Goal: Use online tool/utility: Utilize a website feature to perform a specific function

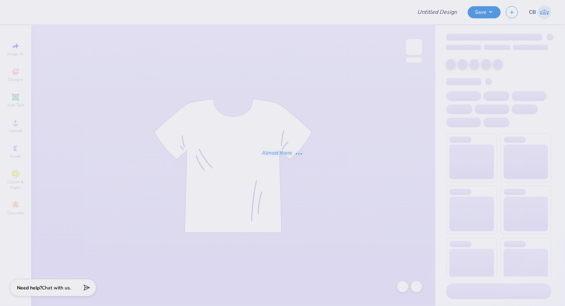
type input "SDT 2025"
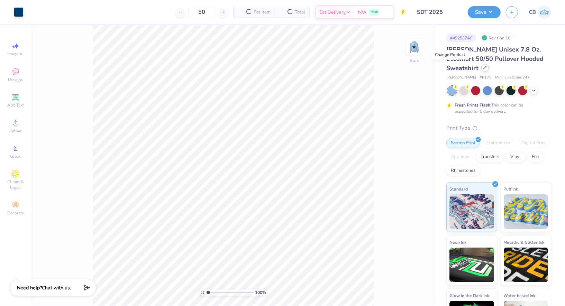
click at [483, 68] on icon at bounding box center [484, 67] width 3 height 3
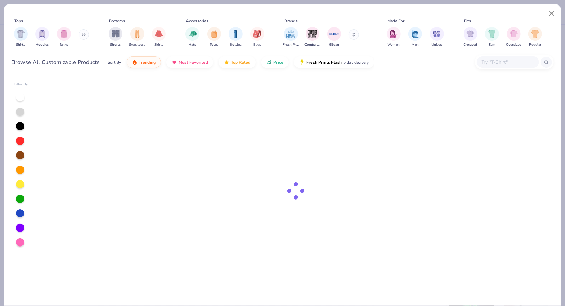
click at [506, 55] on div at bounding box center [514, 62] width 79 height 15
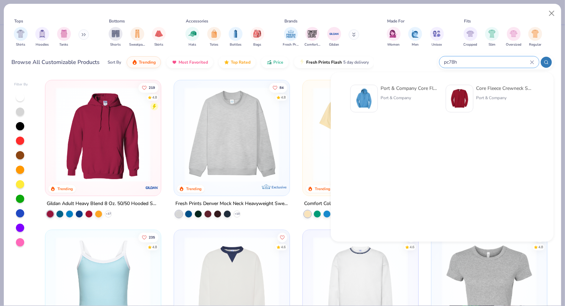
type input "pc78h"
click at [384, 97] on div "Port & Company" at bounding box center [409, 98] width 58 height 6
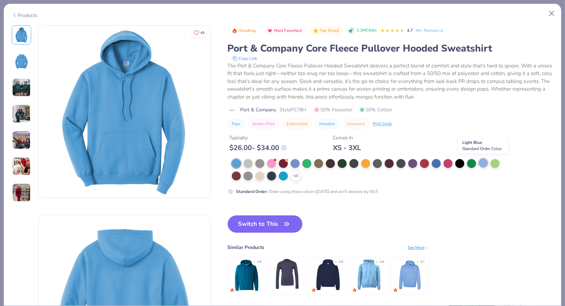
click at [483, 160] on div at bounding box center [483, 162] width 9 height 9
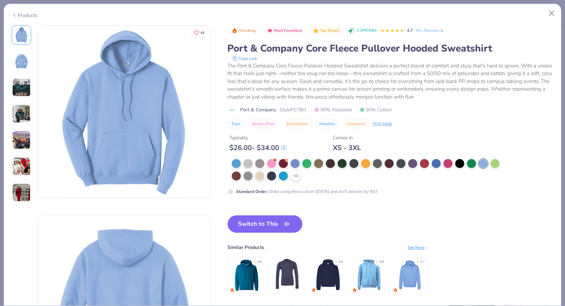
click at [274, 221] on button "Switch to This" at bounding box center [265, 223] width 75 height 17
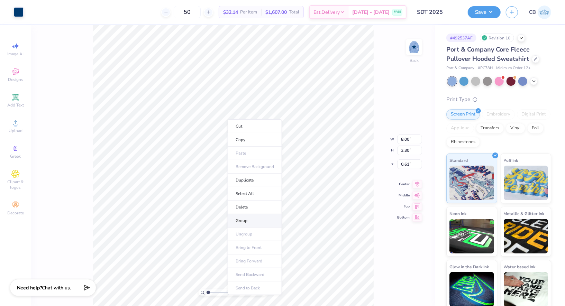
click at [239, 223] on li "Group" at bounding box center [255, 220] width 54 height 13
type input "3.00"
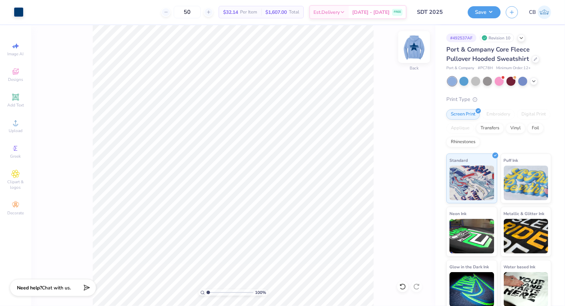
click at [417, 48] on img at bounding box center [414, 47] width 28 height 28
type input "8.18"
type input "14.08"
type input "12.92"
type input "8.21"
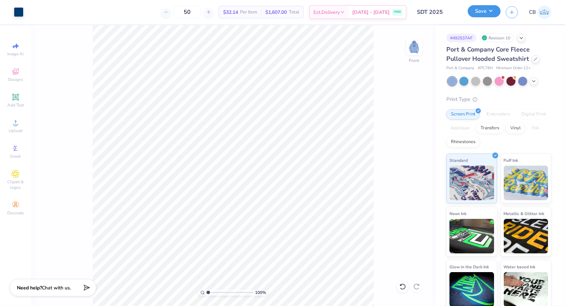
click at [491, 7] on button "Save" at bounding box center [484, 11] width 33 height 12
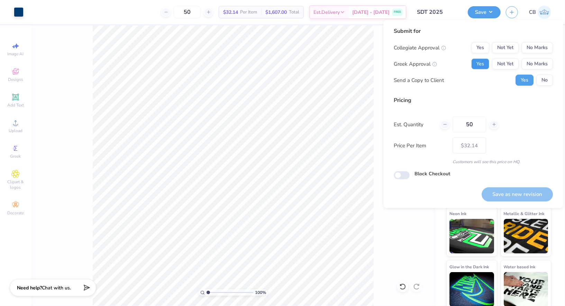
click at [474, 63] on button "Yes" at bounding box center [480, 63] width 18 height 11
click at [526, 48] on button "No Marks" at bounding box center [536, 47] width 31 height 11
click at [541, 73] on div "Collegiate Approval Yes Not Yet No Marks Greek Approval Yes Not Yet No Marks Se…" at bounding box center [473, 64] width 159 height 44
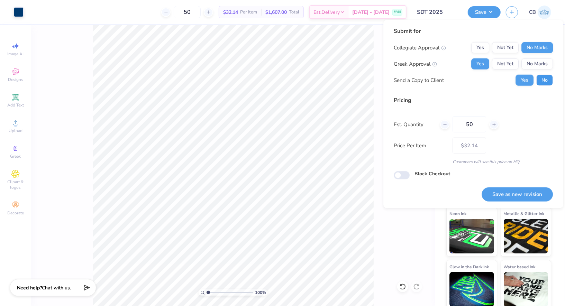
click at [543, 77] on button "No" at bounding box center [544, 80] width 17 height 11
click at [513, 196] on button "Save as new revision" at bounding box center [516, 194] width 71 height 14
type input "$32.14"
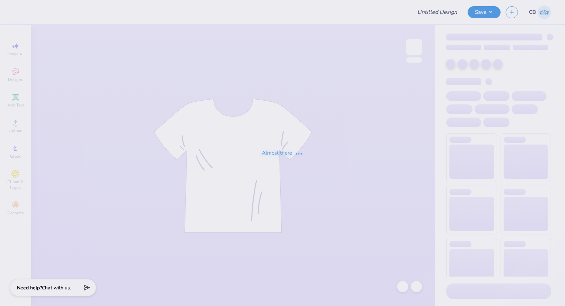
type input "Peter . : La Salle University"
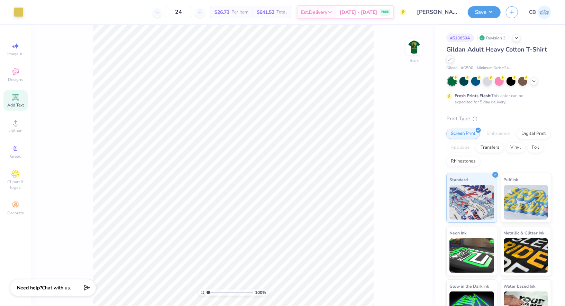
click at [18, 100] on icon at bounding box center [15, 97] width 7 height 7
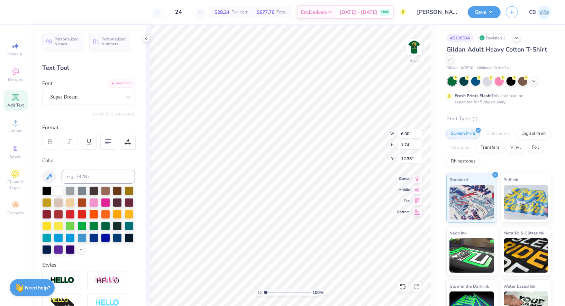
scroll to position [0, 1]
type textarea "Theta Sigma"
click at [103, 104] on div "Personalized Names Personalized Numbers Text Tool Add Font Font Super Dream Swi…" at bounding box center [88, 165] width 115 height 281
click at [103, 99] on div "Super Dream" at bounding box center [85, 97] width 73 height 11
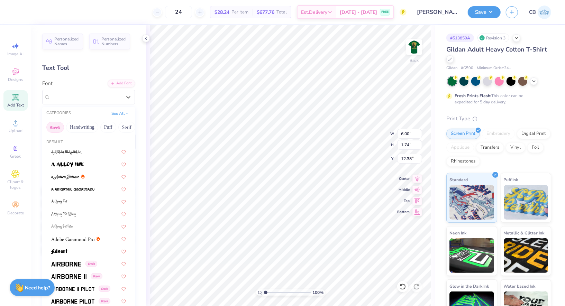
click at [59, 123] on button "Greek" at bounding box center [55, 127] width 18 height 11
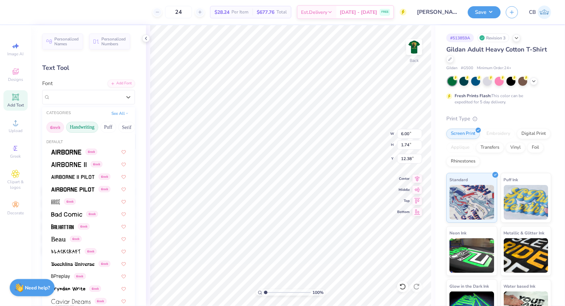
click at [81, 124] on button "Handwriting" at bounding box center [82, 127] width 32 height 11
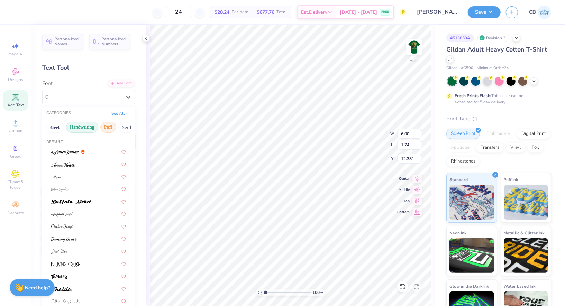
click at [113, 128] on button "Puff" at bounding box center [108, 127] width 16 height 11
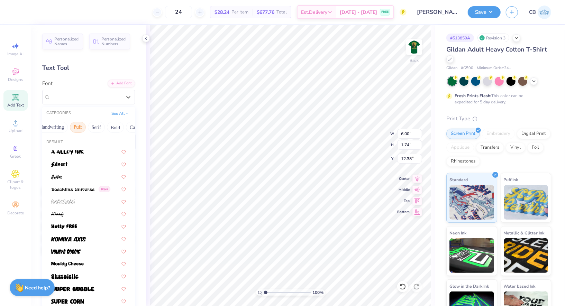
scroll to position [0, 31]
click at [87, 127] on button "Serif" at bounding box center [95, 127] width 17 height 11
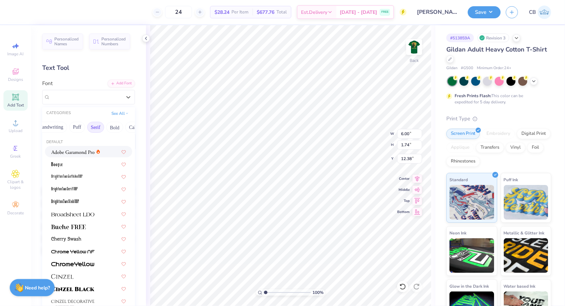
click at [74, 152] on img at bounding box center [72, 152] width 43 height 5
click at [65, 98] on div "Adobe Garamond Pro" at bounding box center [85, 97] width 73 height 11
click at [100, 125] on button "Calligraphy" at bounding box center [106, 127] width 30 height 11
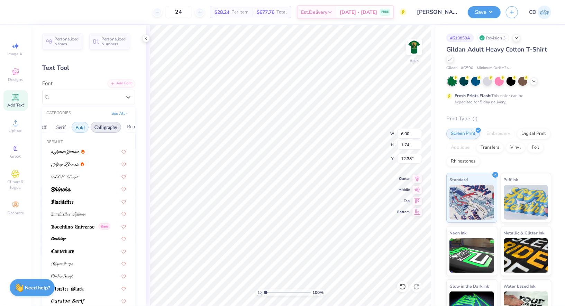
click at [83, 126] on button "Bold" at bounding box center [80, 127] width 17 height 11
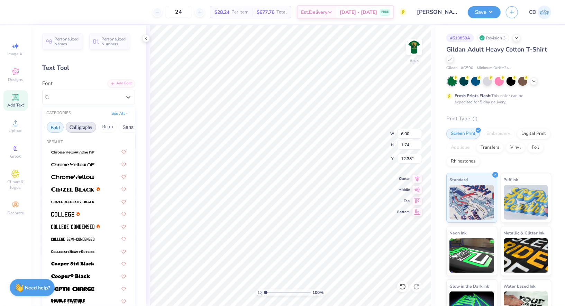
scroll to position [0, 105]
click at [95, 125] on button "Retro" at bounding box center [93, 127] width 18 height 11
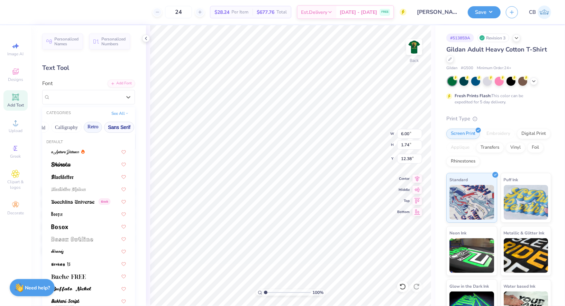
click at [111, 127] on button "Sans Serif" at bounding box center [119, 127] width 30 height 11
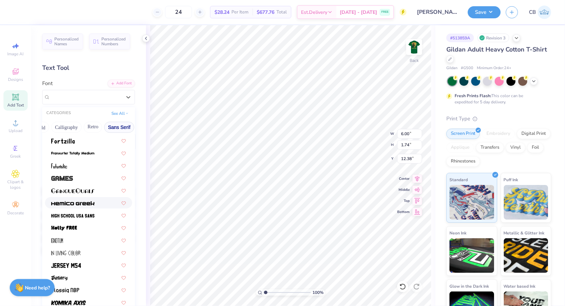
scroll to position [124, 0]
click at [68, 213] on img at bounding box center [72, 215] width 43 height 5
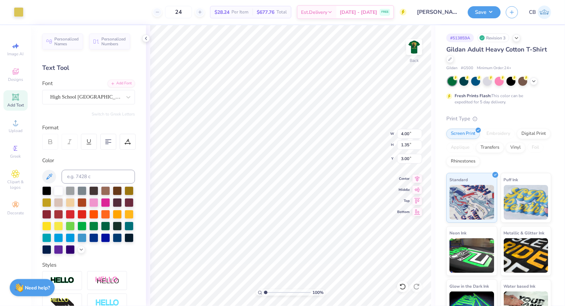
type input "13.21"
type input "1.97"
type input "12.27"
click at [83, 173] on input at bounding box center [98, 177] width 73 height 14
type input "458"
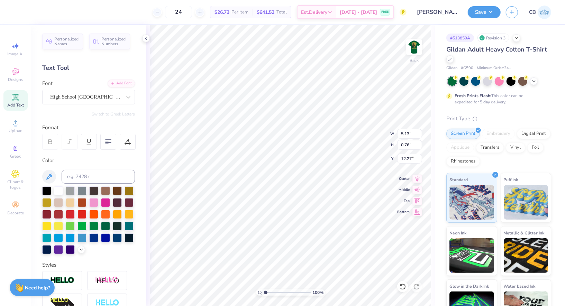
type input "5.13"
type input "0.76"
type input "4.73"
click at [349, 195] on li "Group" at bounding box center [355, 199] width 54 height 13
click at [483, 7] on button "Save" at bounding box center [484, 11] width 33 height 12
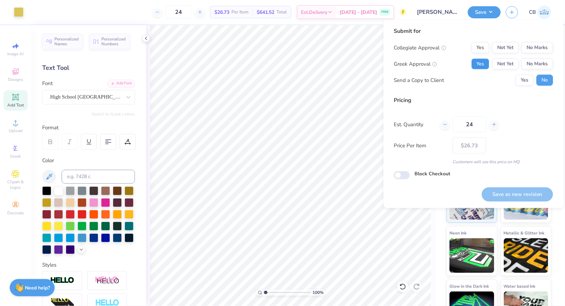
click at [480, 68] on button "Yes" at bounding box center [480, 63] width 18 height 11
click at [555, 45] on div "Submit for Collegiate Approval Yes Not Yet No Marks Greek Approval Yes Not Yet …" at bounding box center [473, 114] width 180 height 188
click at [541, 48] on button "No Marks" at bounding box center [536, 47] width 31 height 11
click at [505, 205] on div "Submit for Collegiate Approval Yes Not Yet No Marks Greek Approval Yes Not Yet …" at bounding box center [473, 114] width 180 height 188
click at [505, 202] on div "Submit for Collegiate Approval Yes Not Yet No Marks Greek Approval Yes Not Yet …" at bounding box center [473, 114] width 180 height 188
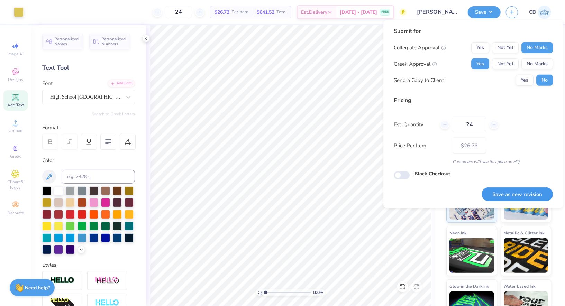
click at [505, 193] on button "Save as new revision" at bounding box center [516, 194] width 71 height 14
type input "$26.73"
